Goal: Task Accomplishment & Management: Complete application form

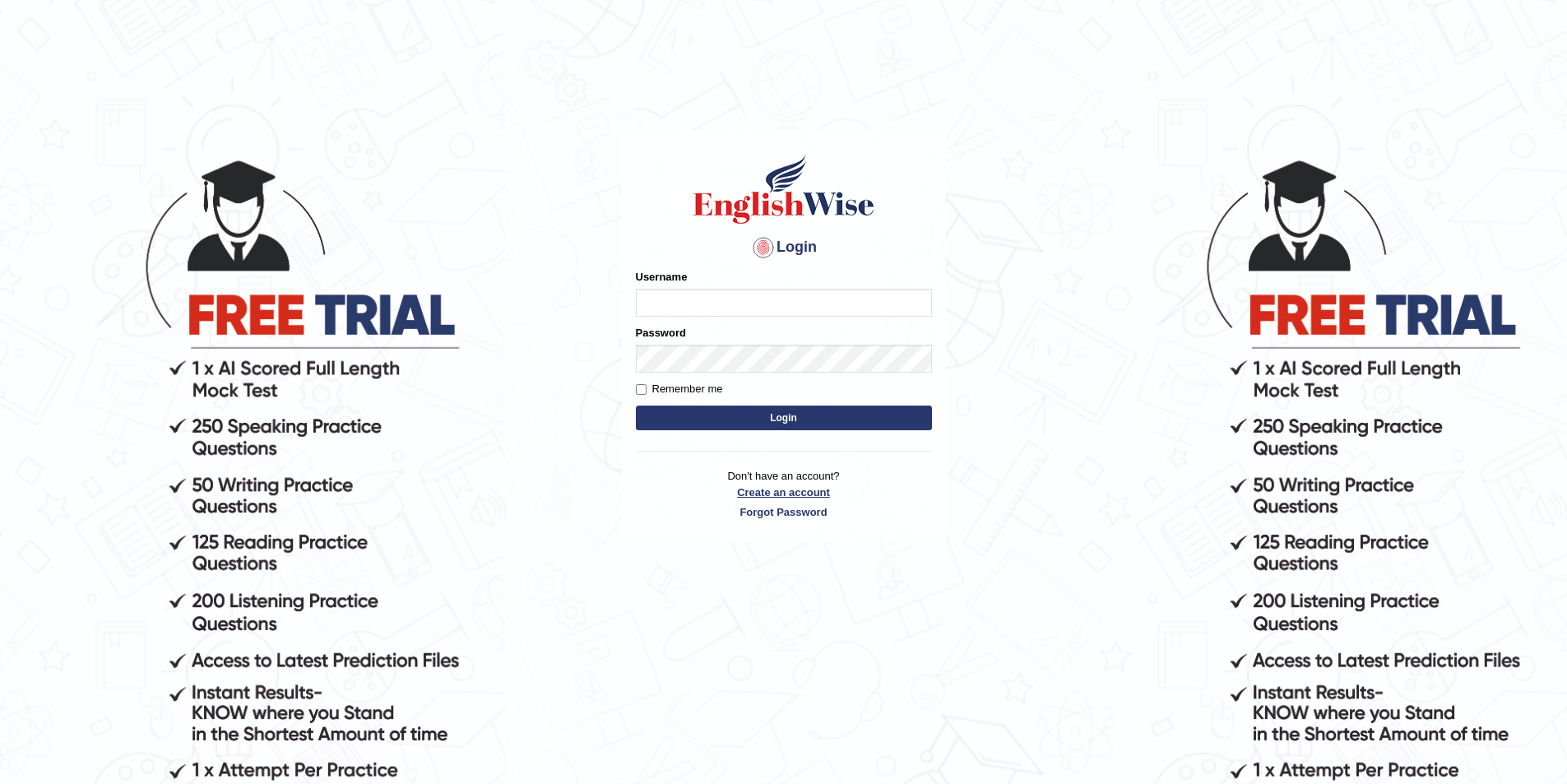
click at [764, 490] on link "Create an account" at bounding box center [784, 491] width 296 height 16
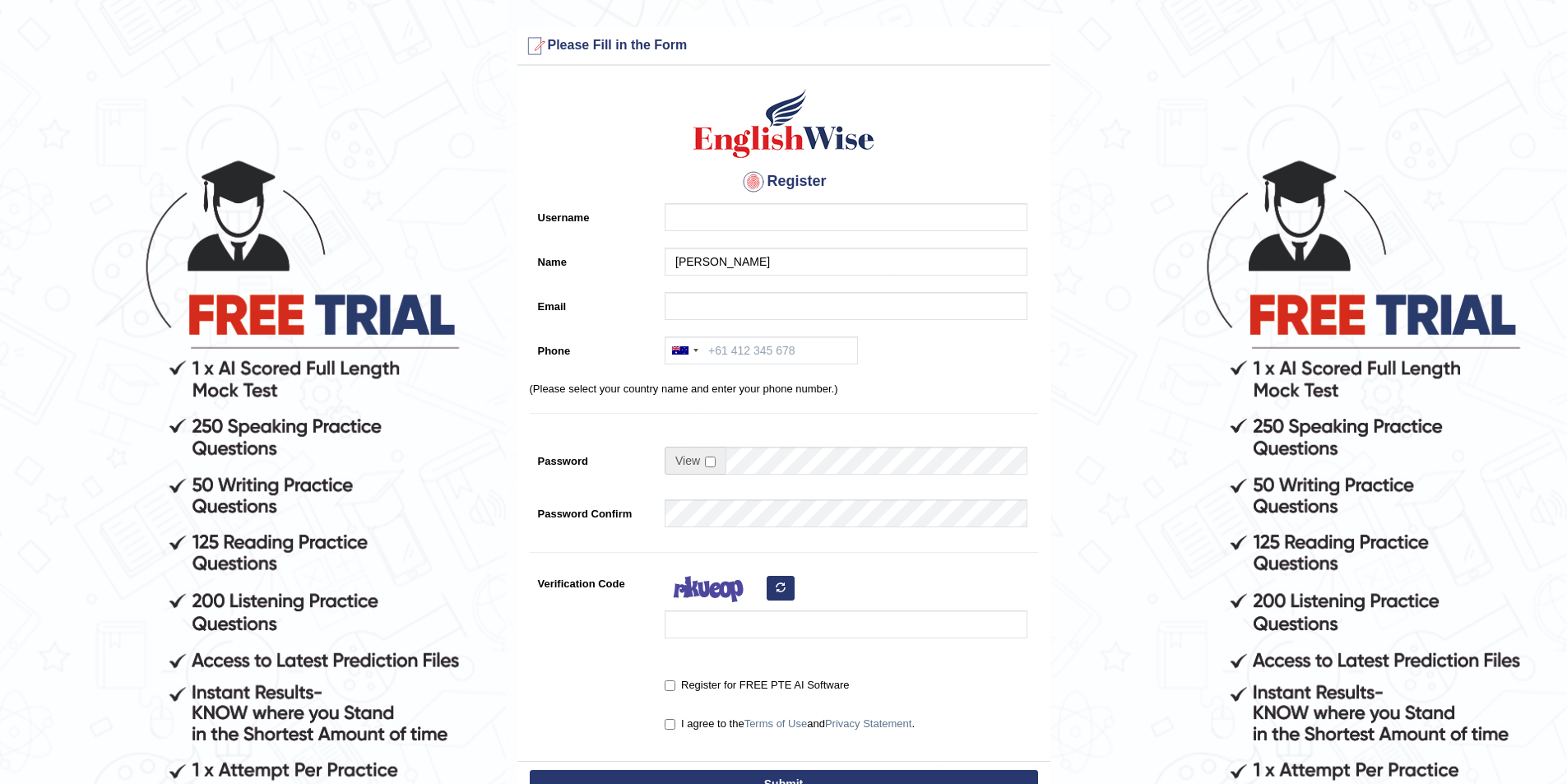
type input "[PERSON_NAME]"
click at [690, 212] on input "Username" at bounding box center [846, 217] width 362 height 28
type input "niruta_parramatta"
click at [699, 301] on input "Email" at bounding box center [846, 306] width 362 height 28
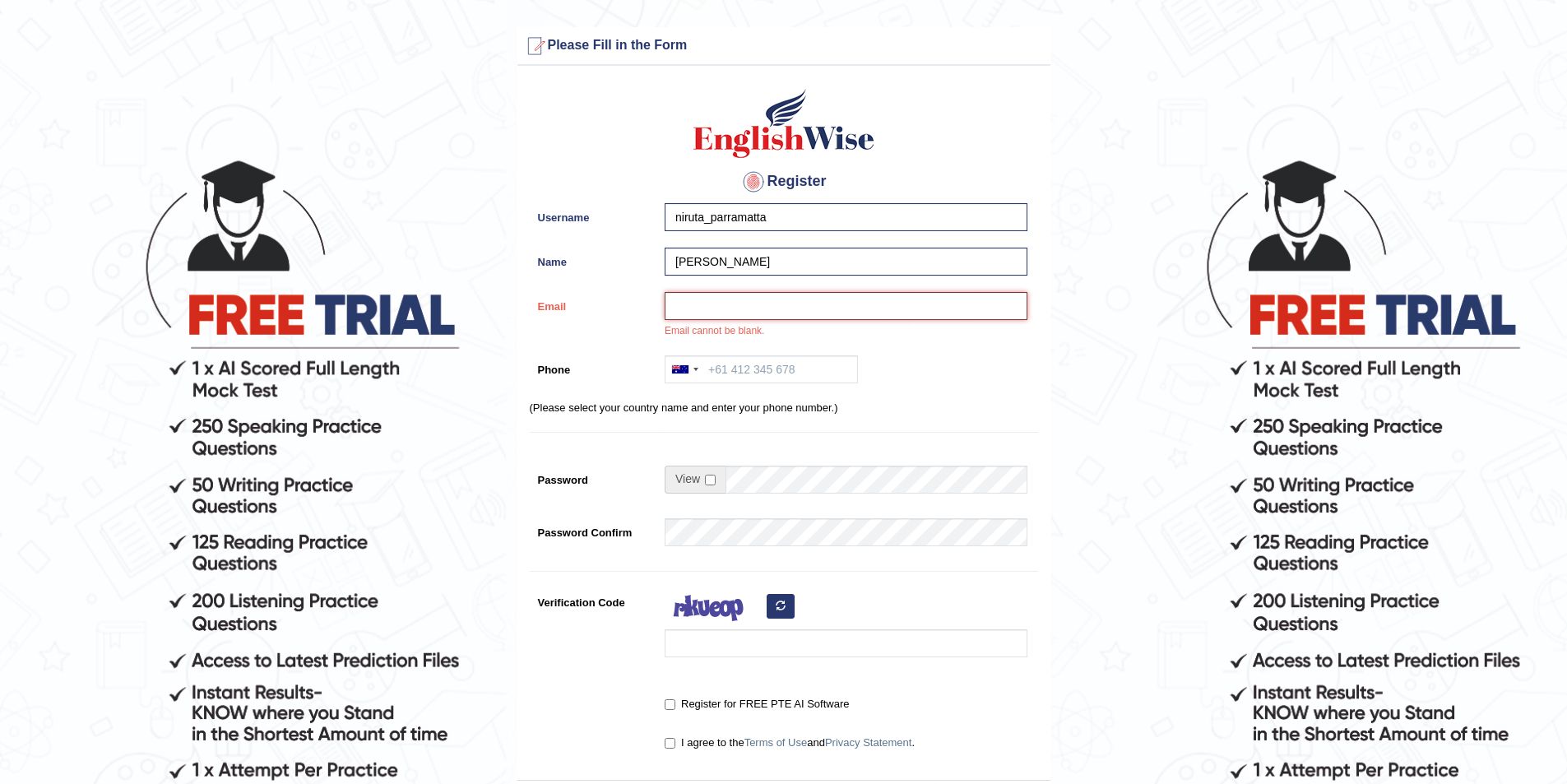
paste input "nirumagar267@gmail.com"
type input "nirumagar267@gmail.com"
click at [749, 366] on input "Phone" at bounding box center [761, 369] width 193 height 28
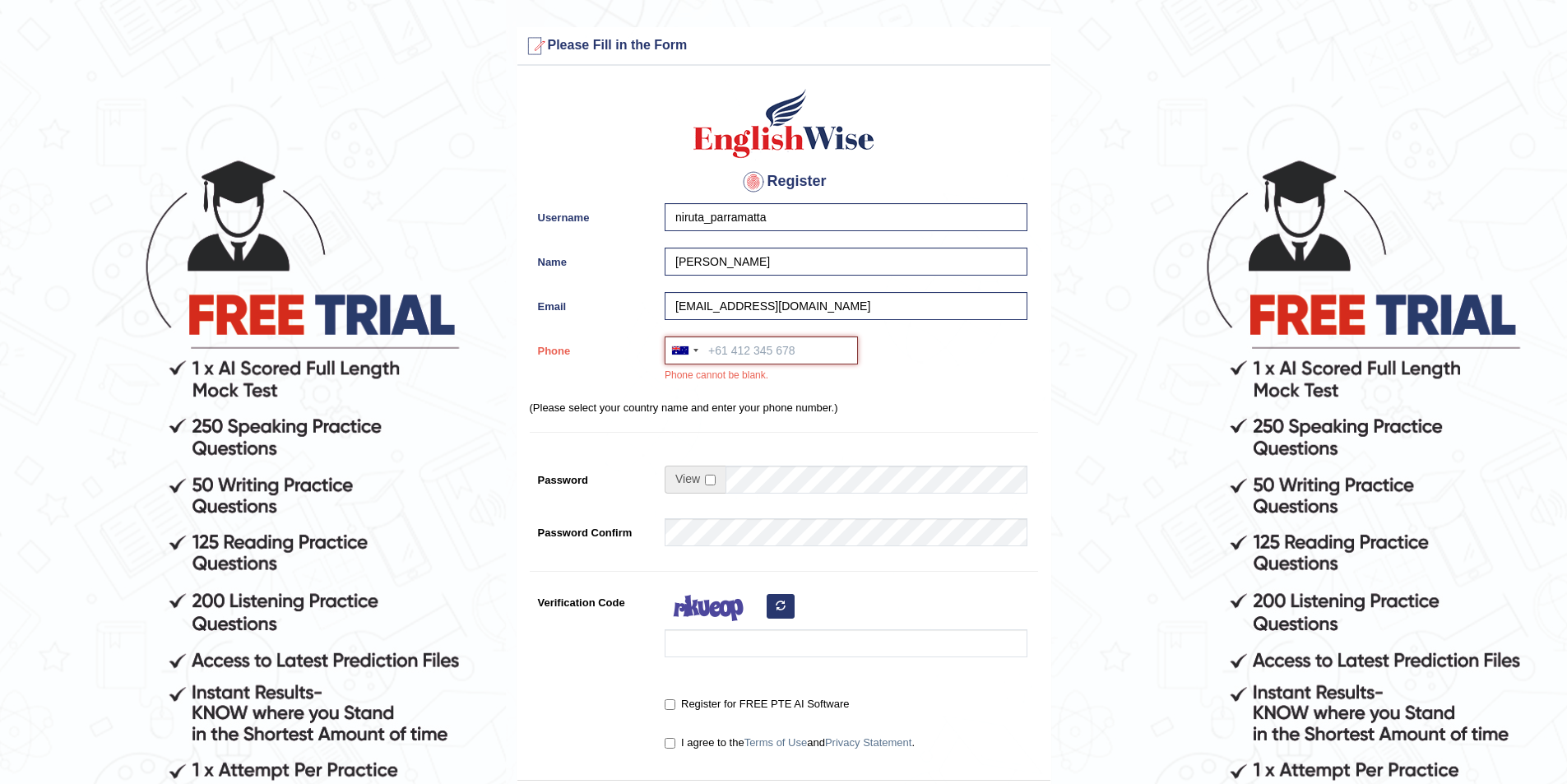
paste input "0414 229 819"
type input "0414 229 819"
click at [710, 477] on input "checkbox" at bounding box center [711, 480] width 11 height 11
checkbox input "true"
click at [776, 485] on input "Password" at bounding box center [876, 479] width 302 height 28
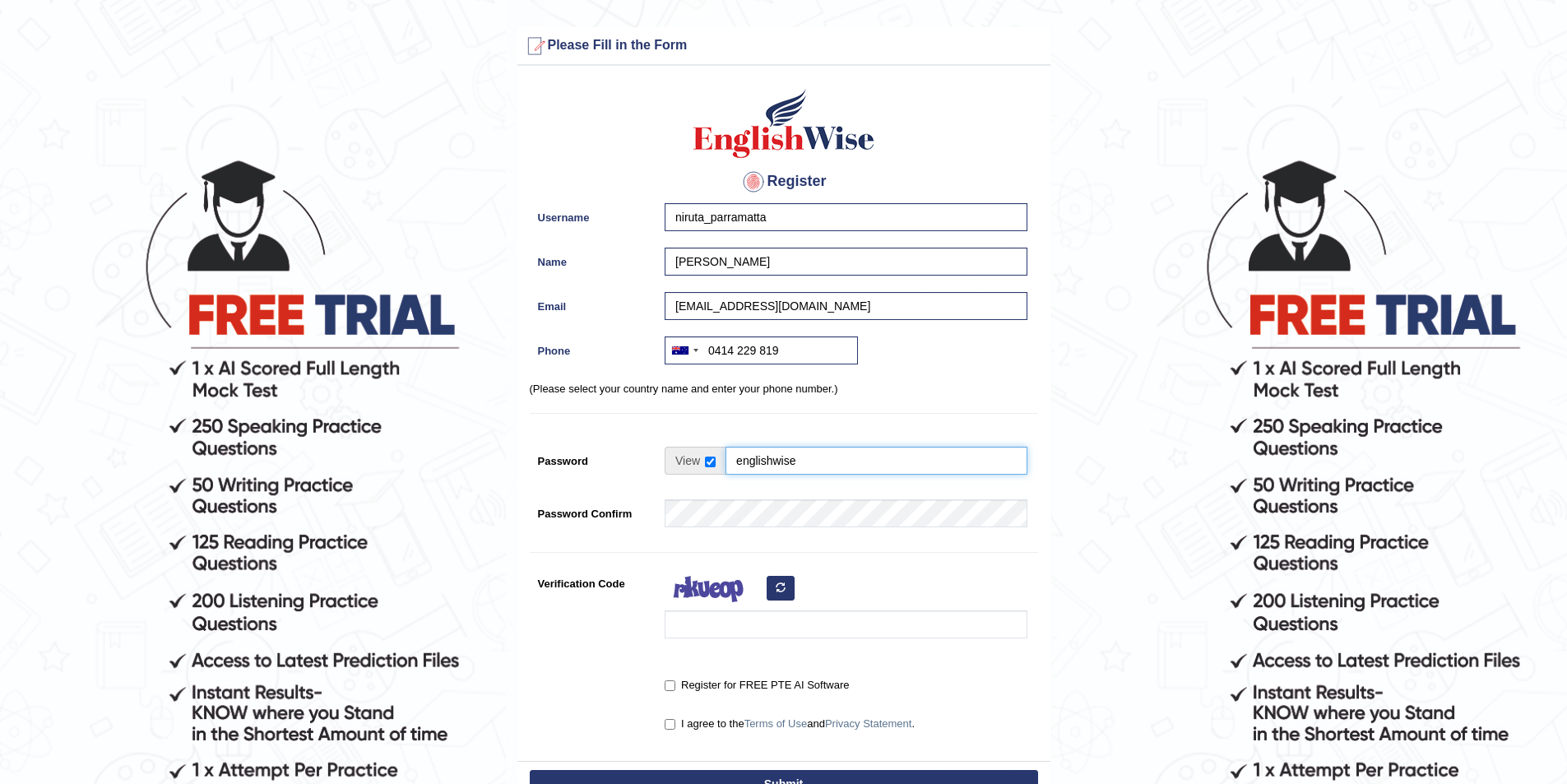
type input "englishwise"
click at [709, 629] on input "Verification Code" at bounding box center [846, 624] width 362 height 28
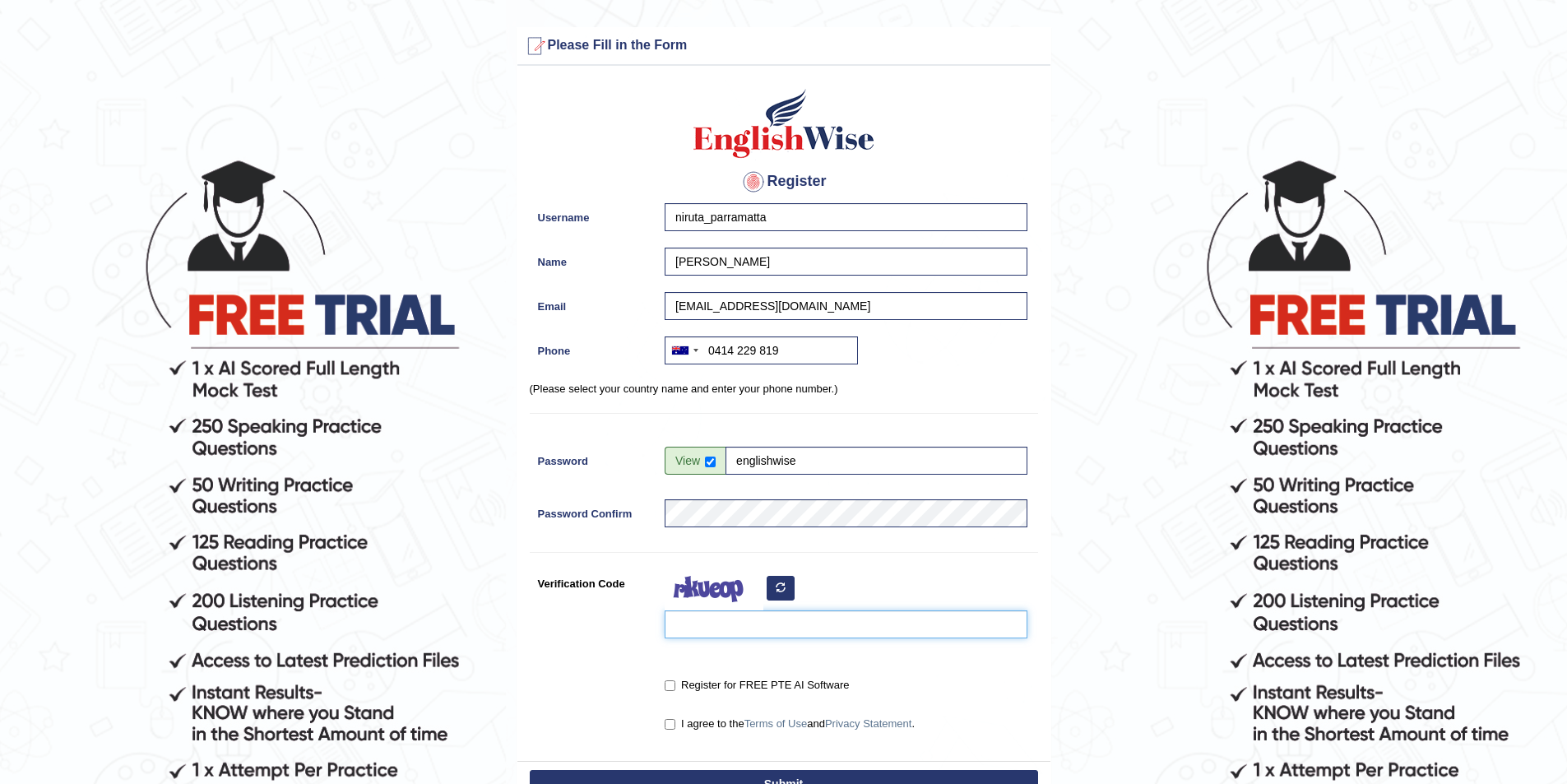
type input "h"
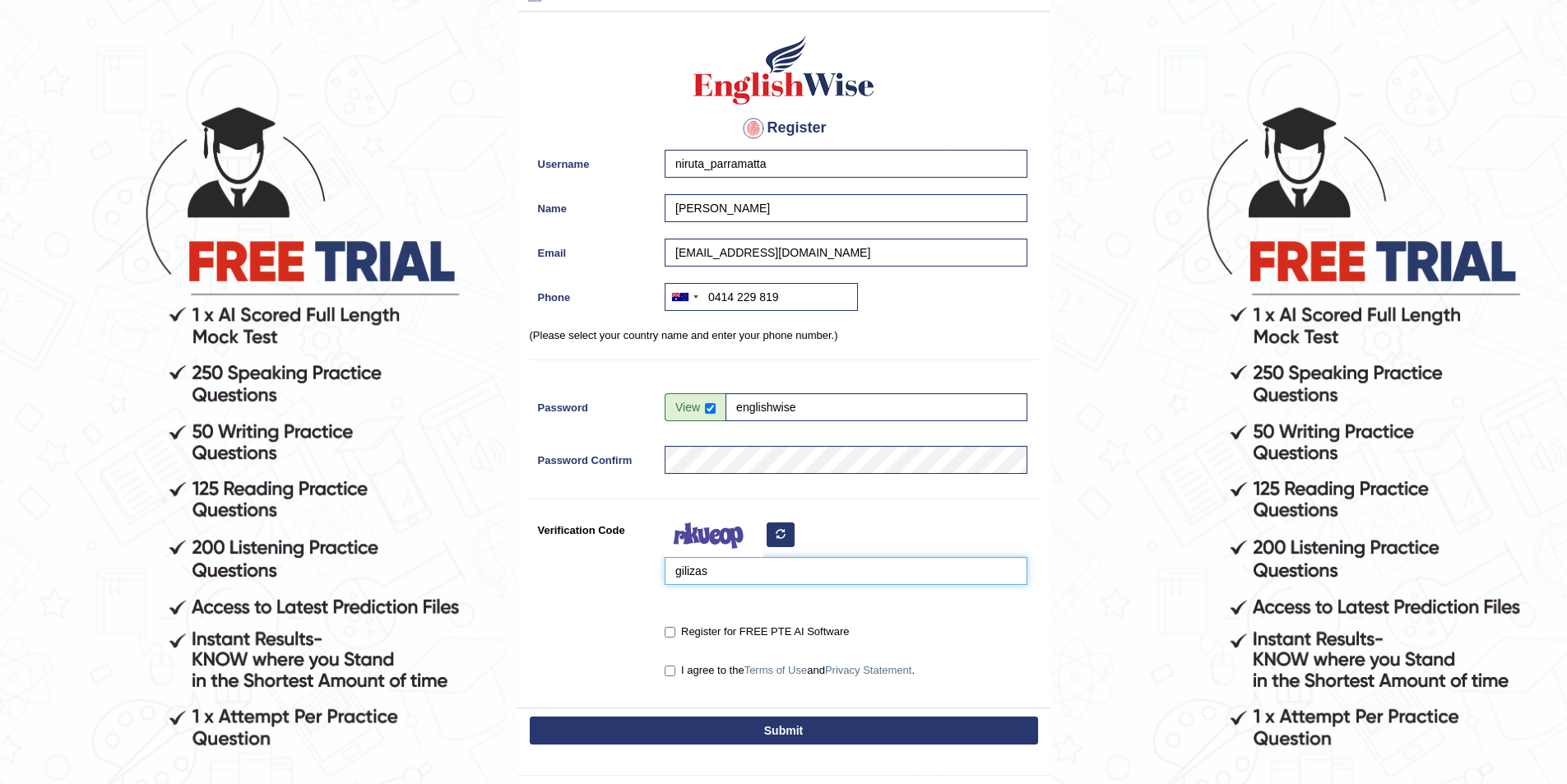
scroll to position [83, 0]
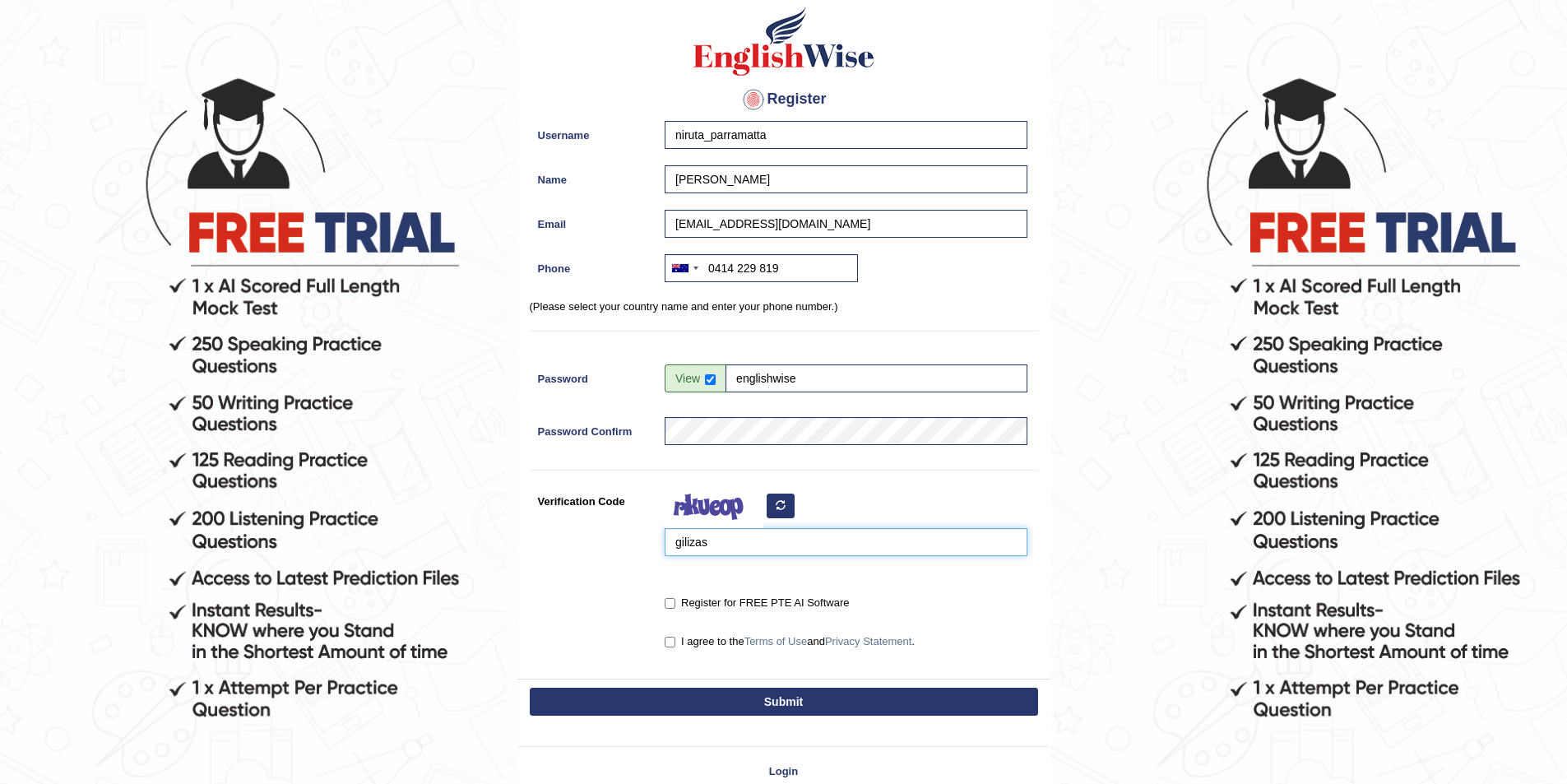
type input "gilizas"
click at [652, 598] on div "Register for FREE PTE AI Software" at bounding box center [784, 604] width 508 height 31
click at [670, 604] on input "Register for FREE PTE AI Software" at bounding box center [670, 604] width 11 height 11
checkbox input "true"
click at [670, 644] on input "I agree to the Terms of Use and Privacy Statement ." at bounding box center [670, 642] width 11 height 11
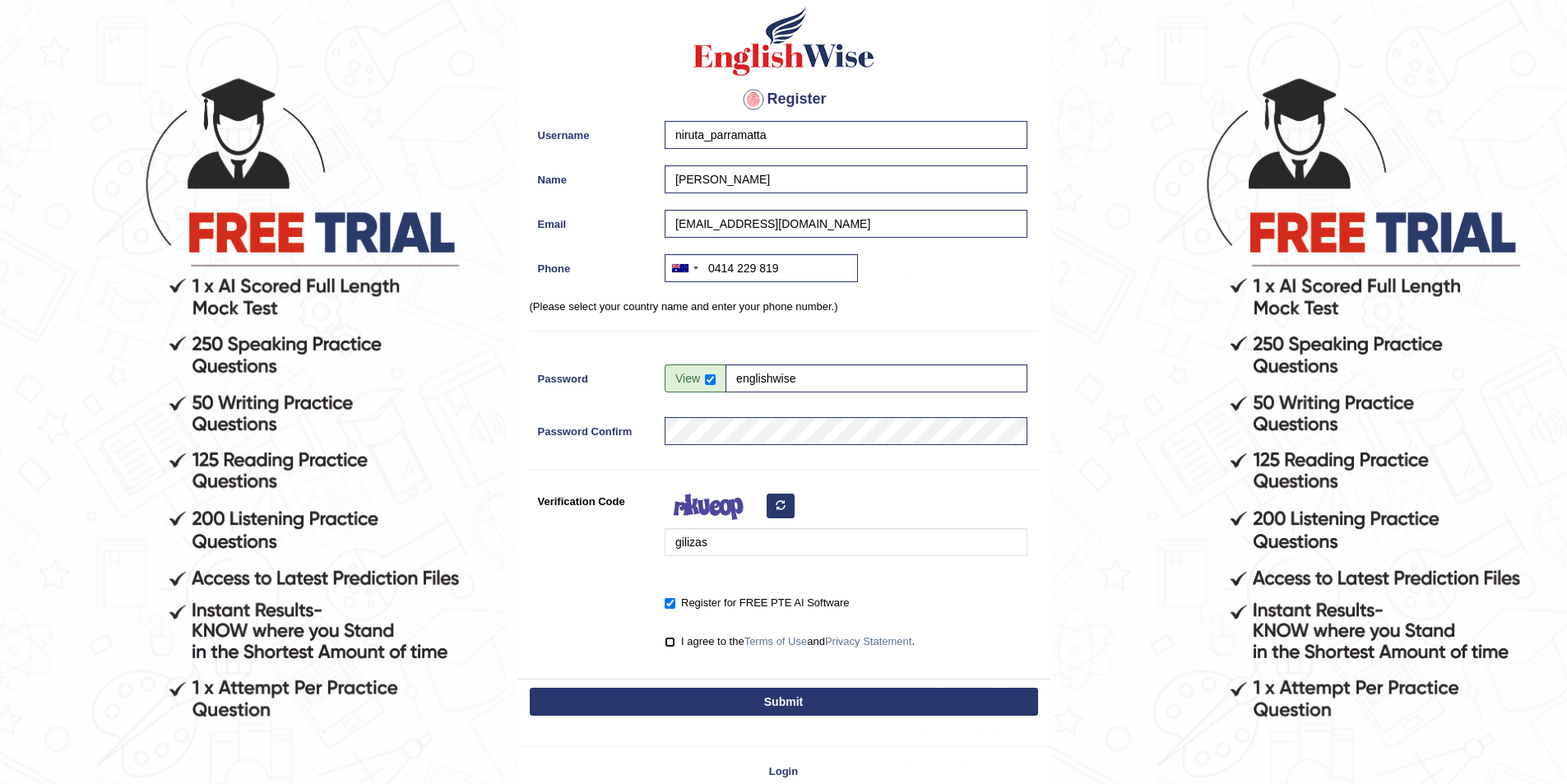
checkbox input "true"
click at [738, 698] on button "Submit" at bounding box center [784, 701] width 508 height 28
type input "+61414229819"
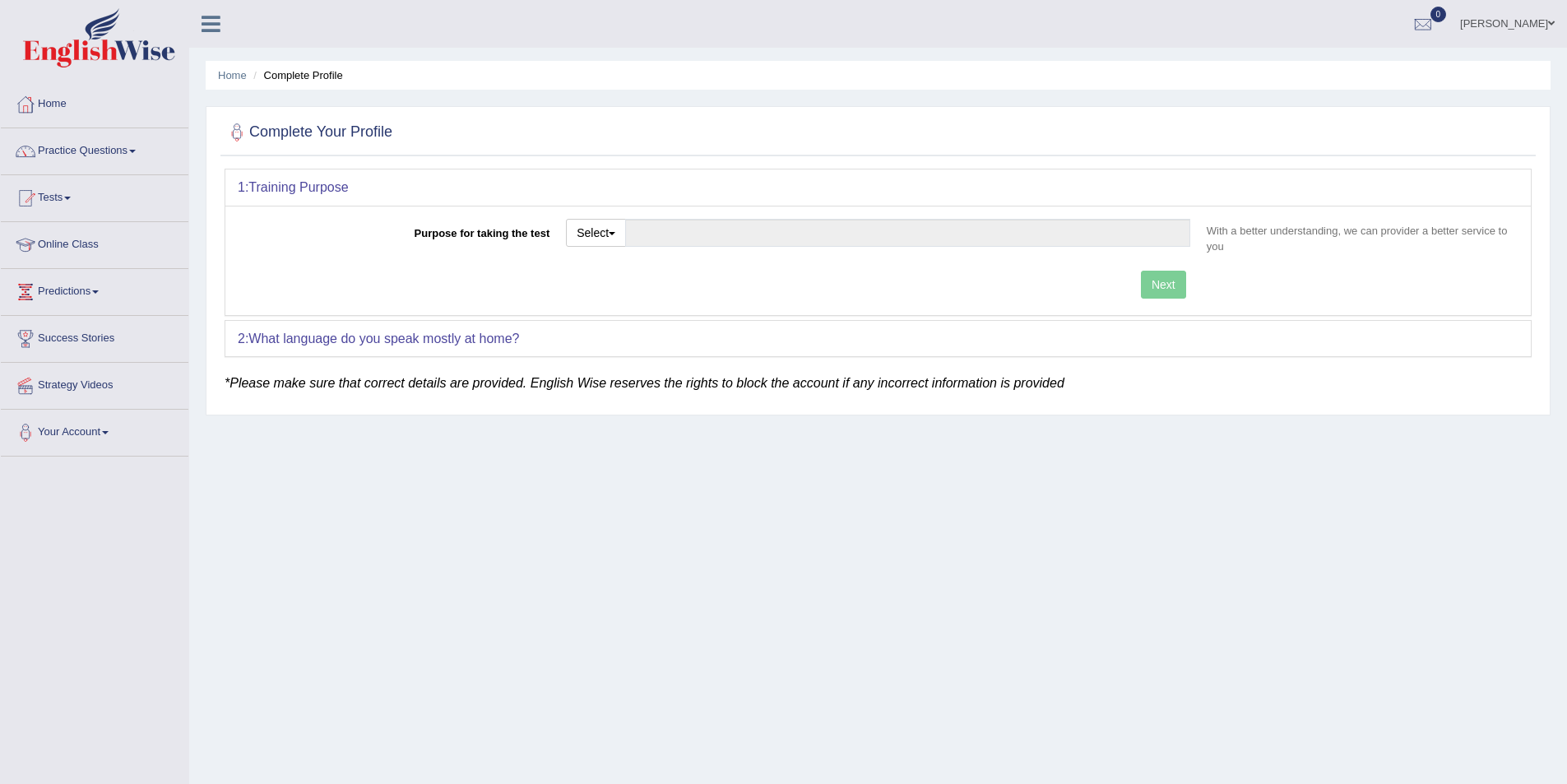
click at [1527, 25] on link "[PERSON_NAME]" at bounding box center [1508, 21] width 119 height 43
click at [1438, 213] on link "Log out" at bounding box center [1476, 214] width 178 height 38
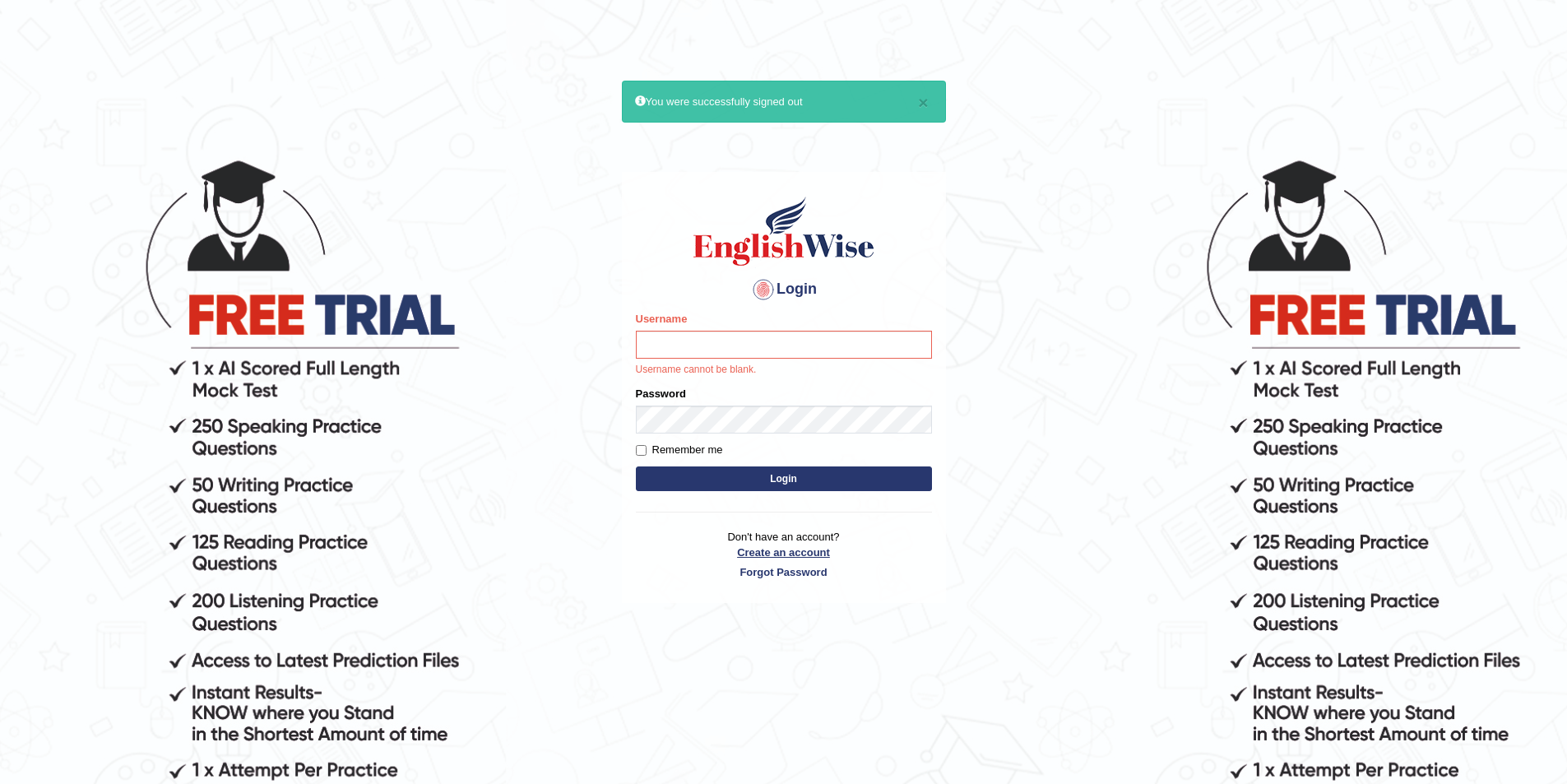
click at [764, 555] on link "Create an account" at bounding box center [784, 552] width 296 height 16
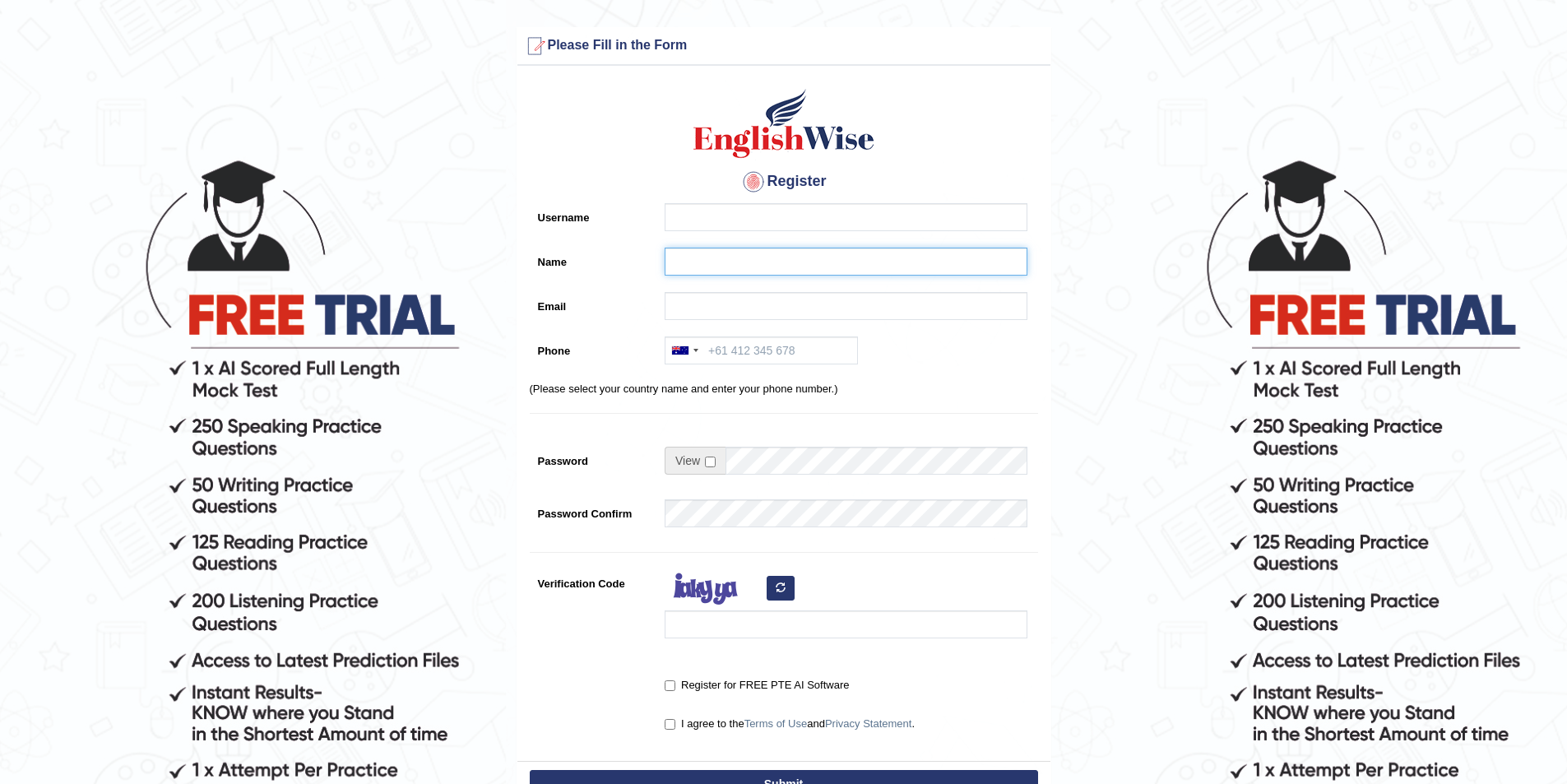
click at [674, 261] on input "Name" at bounding box center [846, 261] width 362 height 28
paste input "Chinzorig Batjargal"
type input "Chinzorig Batjargal"
click at [789, 231] on div at bounding box center [841, 221] width 371 height 36
click at [789, 220] on input "Username" at bounding box center [846, 217] width 362 height 28
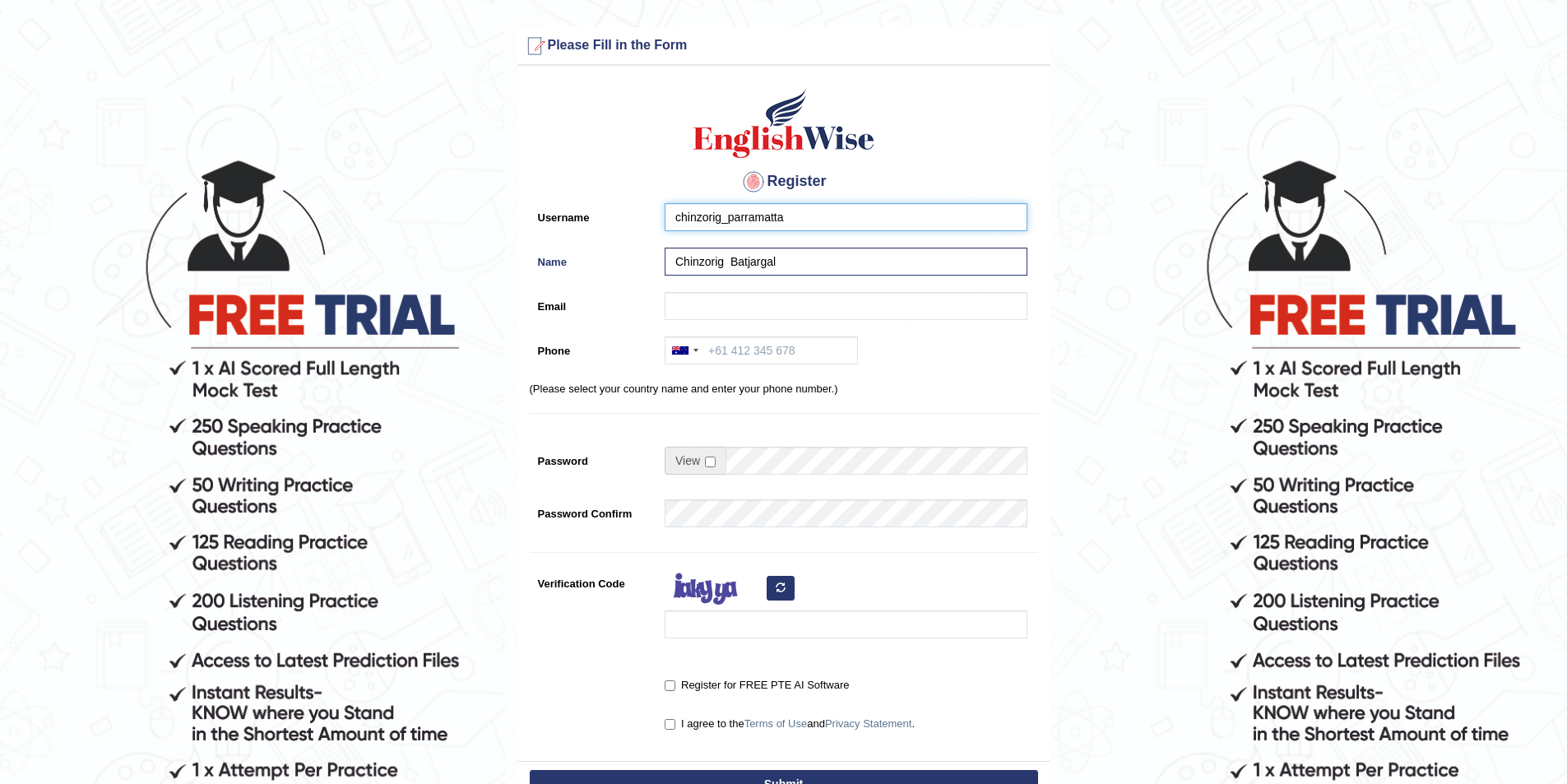
type input "chinzorig_parramatta"
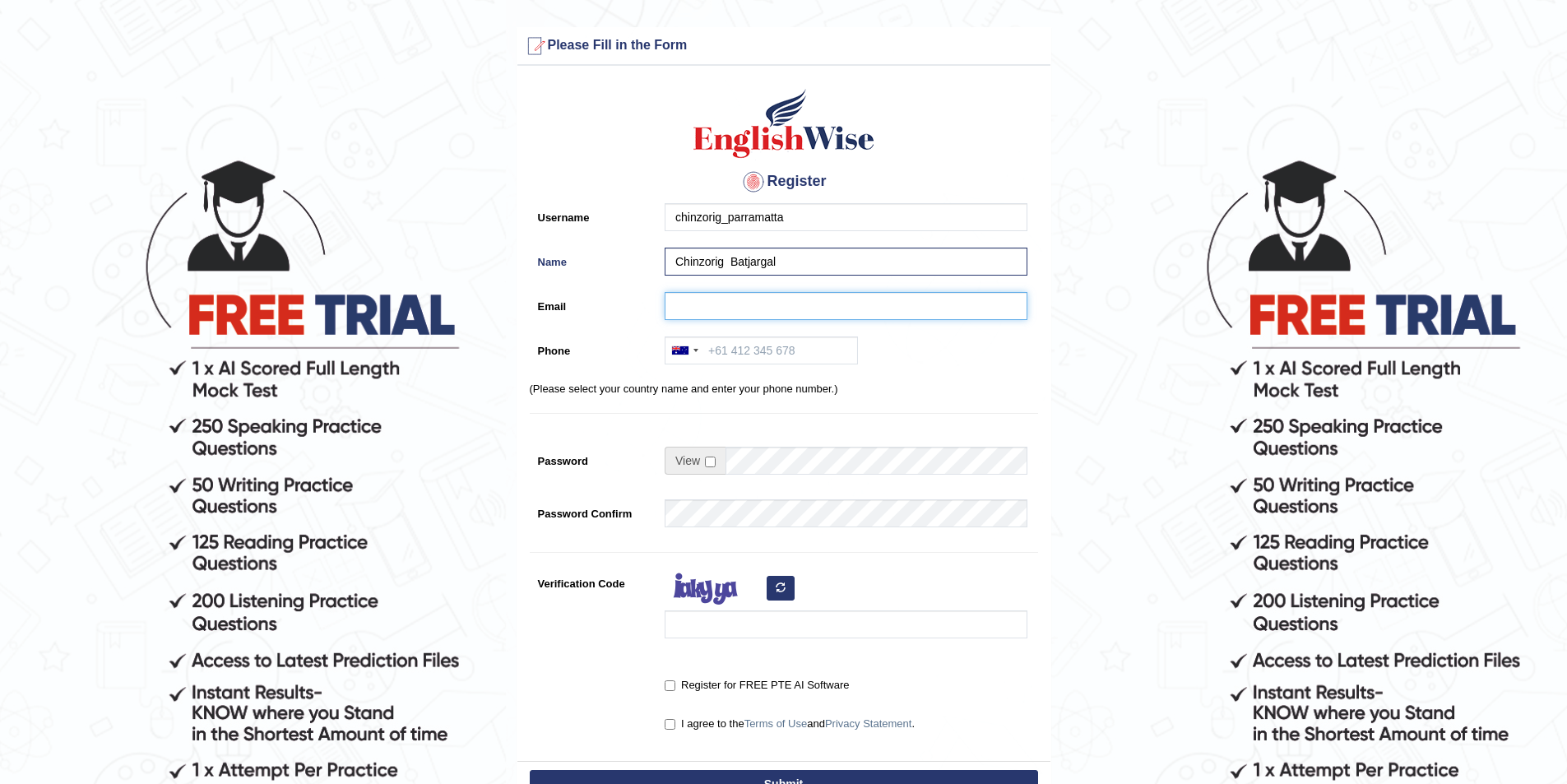
click at [757, 311] on input "Email" at bounding box center [846, 306] width 362 height 28
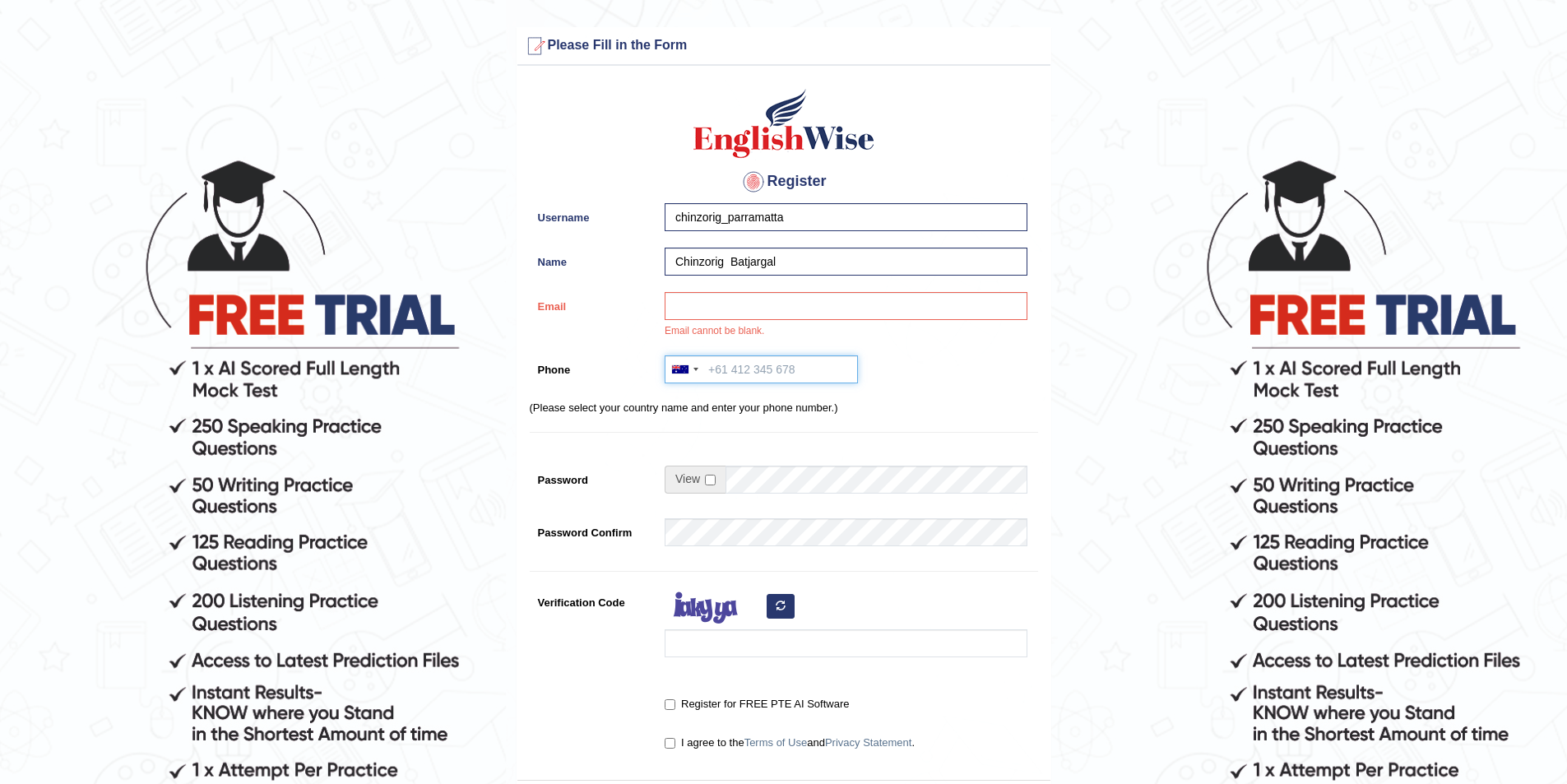
click at [718, 369] on input "Phone" at bounding box center [761, 369] width 193 height 28
paste input "0420 651 116"
type input "0420 651 116"
click at [720, 305] on input "Email" at bounding box center [846, 306] width 362 height 28
paste input "chinzorig.iphone@gmail.com"
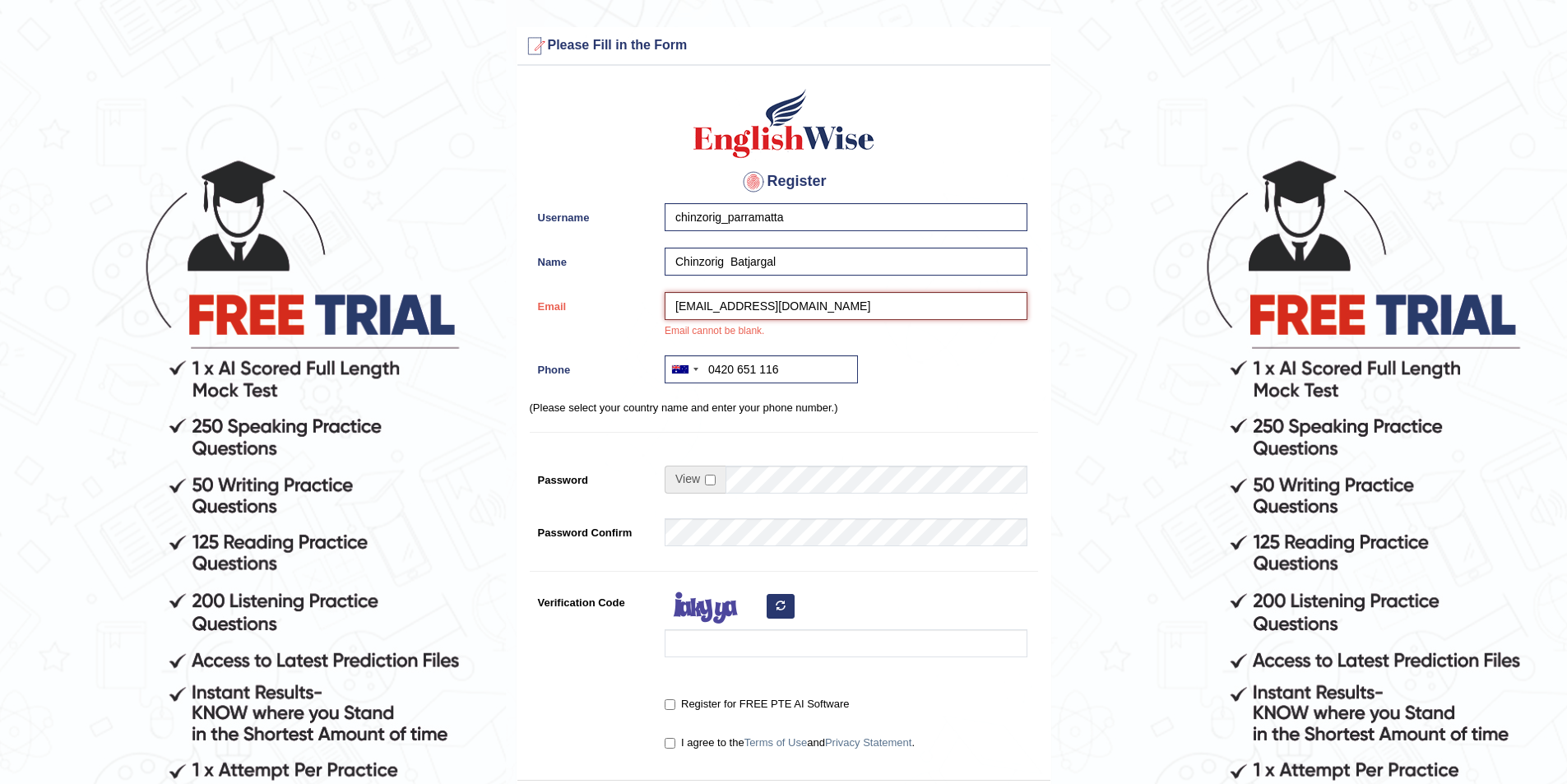
type input "chinzorig.iphone@gmail.com"
click at [715, 477] on input "checkbox" at bounding box center [711, 480] width 11 height 11
checkbox input "true"
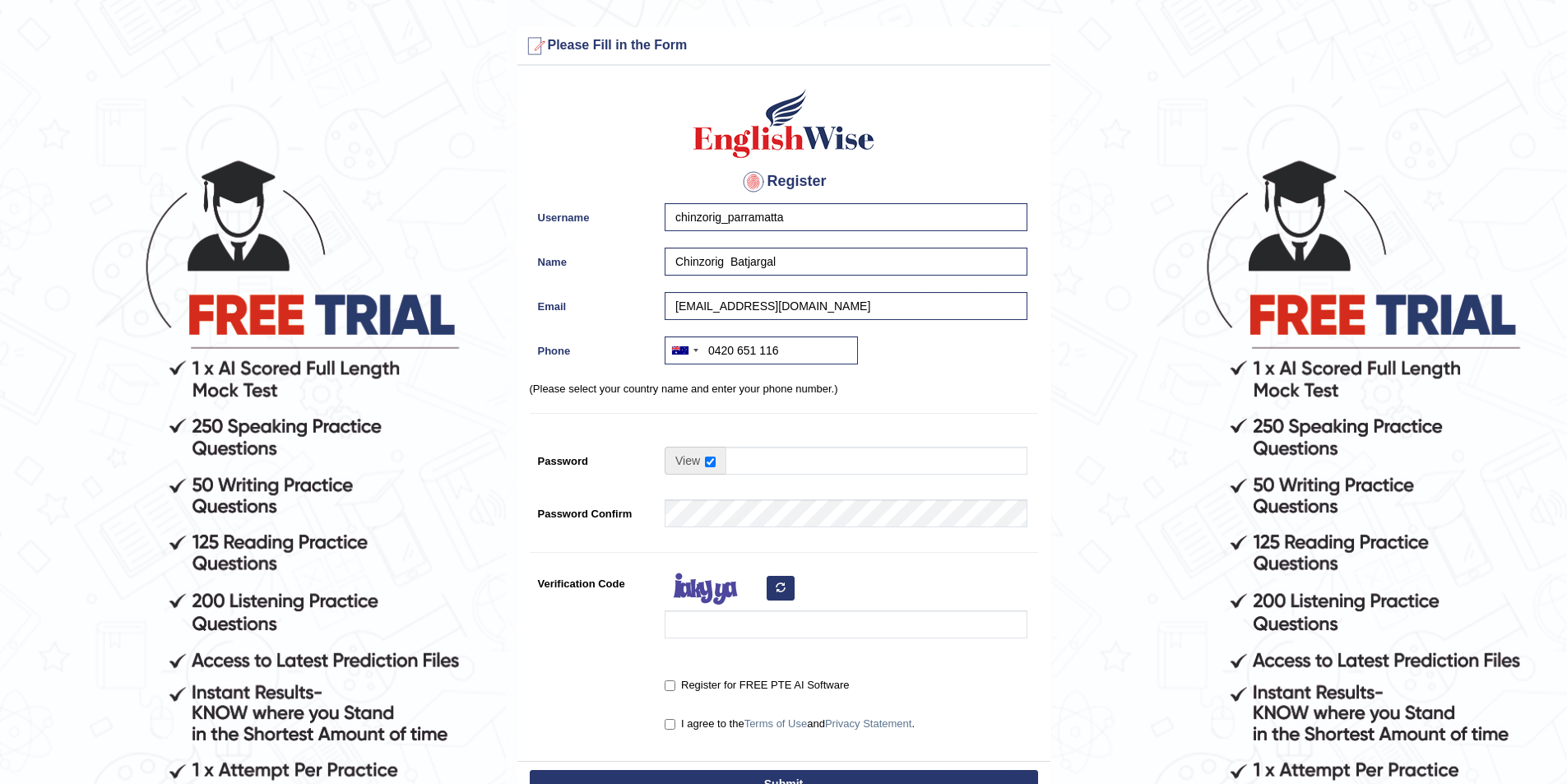
click at [735, 477] on td at bounding box center [846, 464] width 362 height 36
click at [774, 455] on input "Password" at bounding box center [876, 461] width 302 height 28
type input "englishwise"
click at [739, 622] on input "Verification Code" at bounding box center [846, 624] width 362 height 28
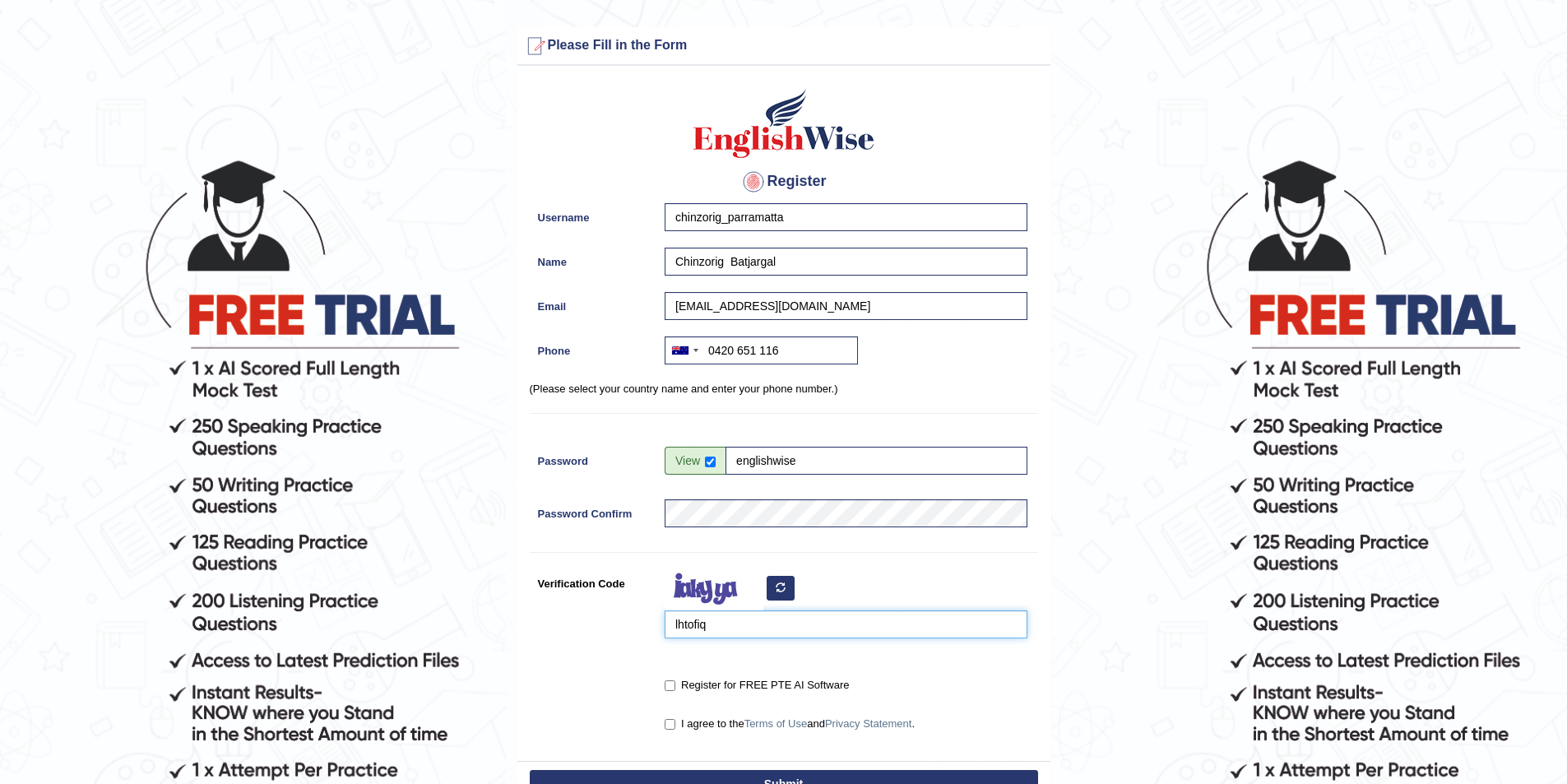
type input "lhtofiq"
click at [671, 677] on label "Register for FREE PTE AI Software" at bounding box center [757, 686] width 184 height 17
click at [671, 680] on input "Register for FREE PTE AI Software" at bounding box center [670, 686] width 11 height 11
checkbox input "true"
click at [673, 723] on input "I agree to the Terms of Use and Privacy Statement ." at bounding box center [670, 725] width 11 height 11
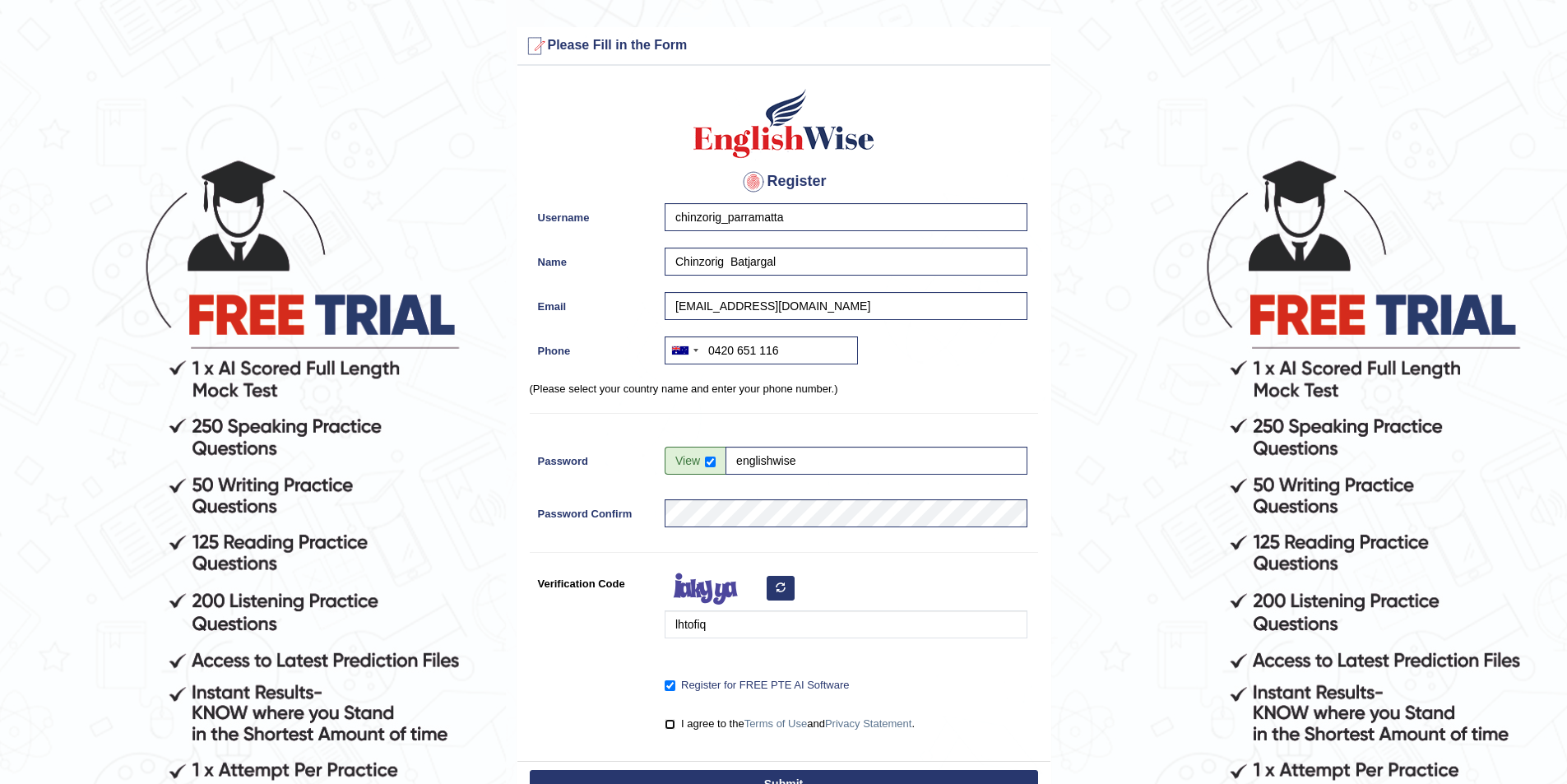
checkbox input "true"
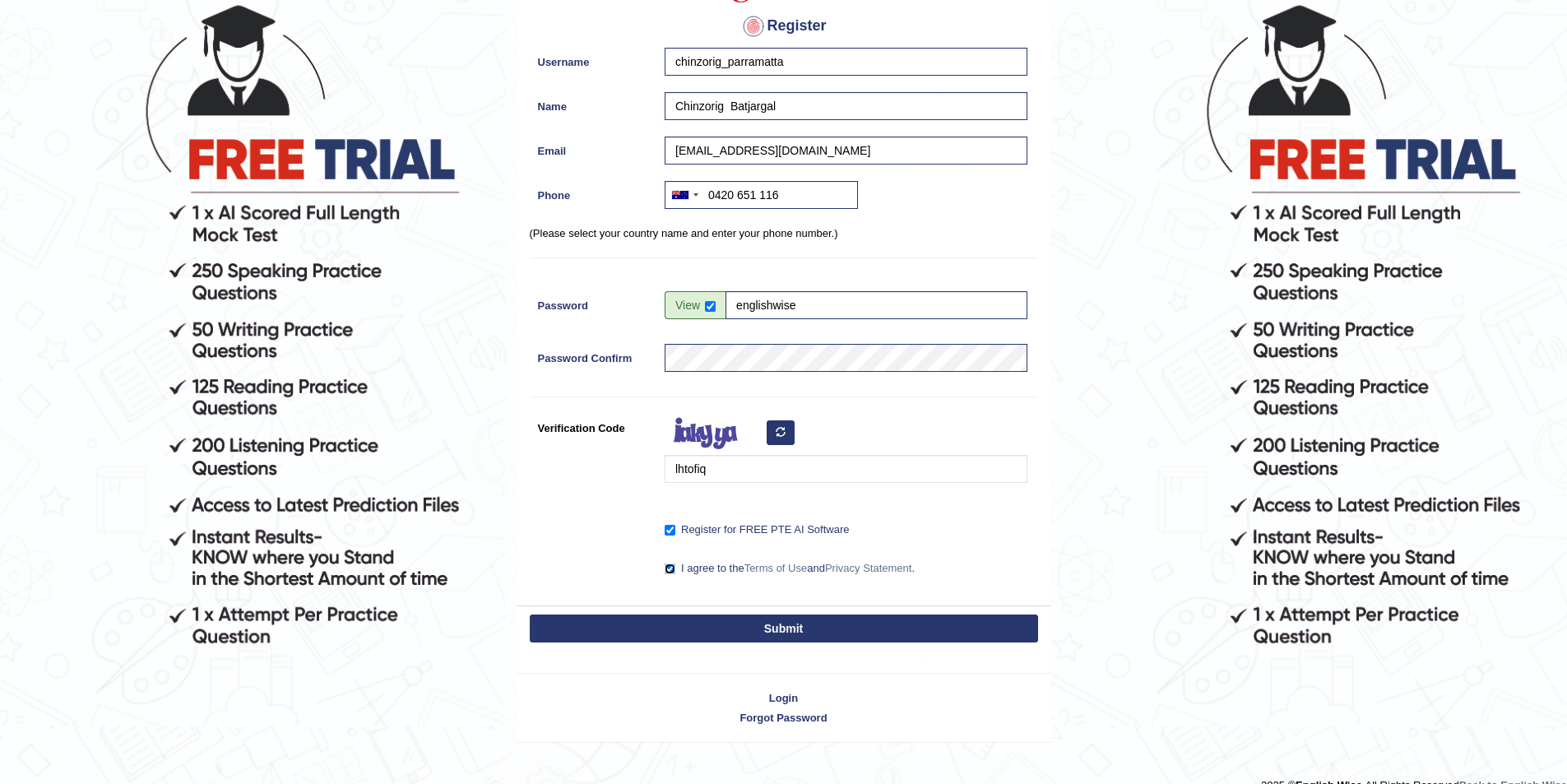
scroll to position [181, 0]
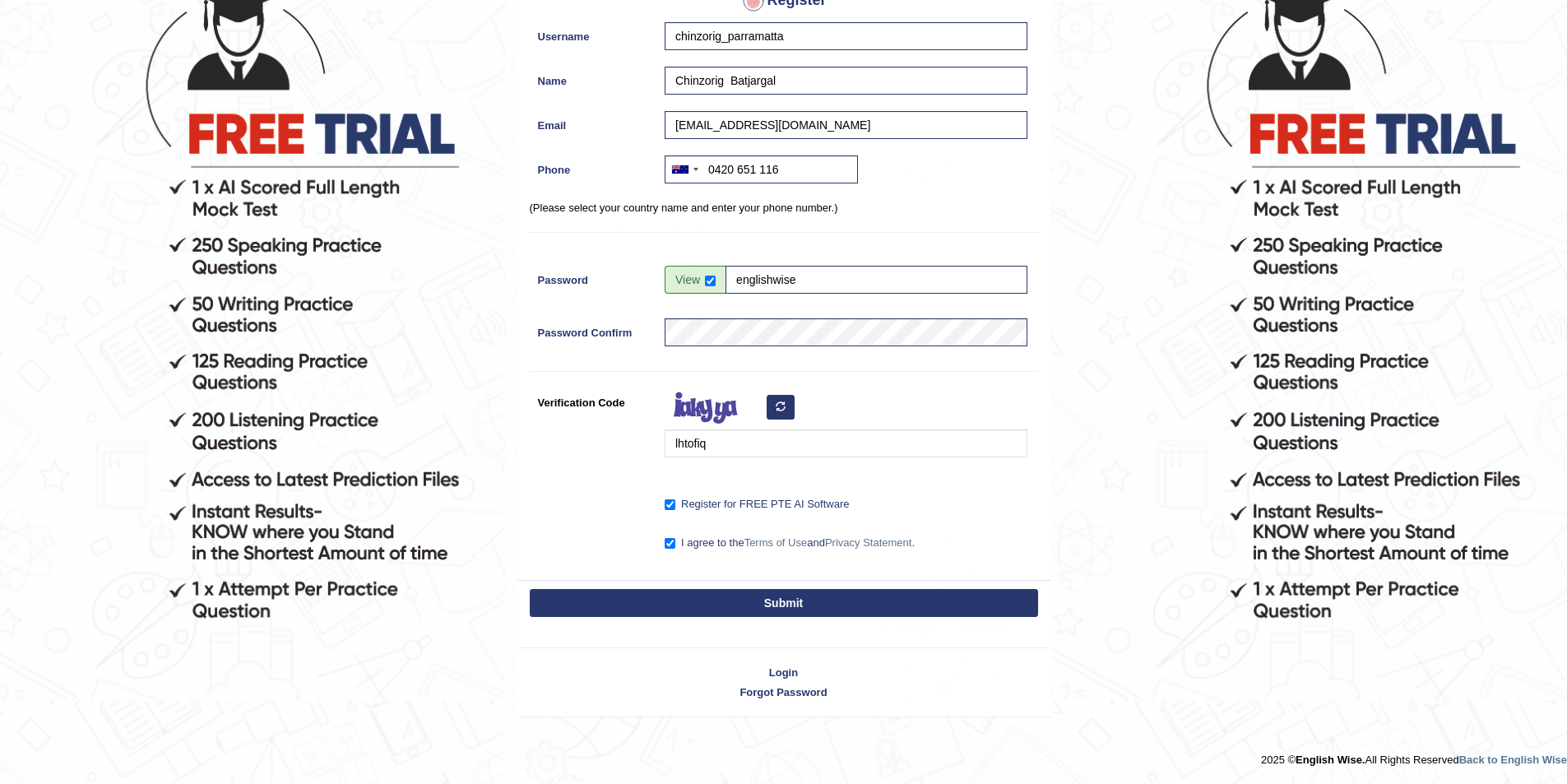
click at [764, 607] on button "Submit" at bounding box center [784, 603] width 508 height 28
type input "+61420651116"
